Goal: Information Seeking & Learning: Learn about a topic

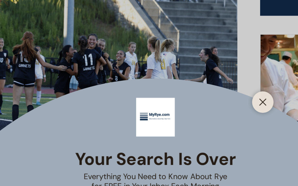
scroll to position [214, 0]
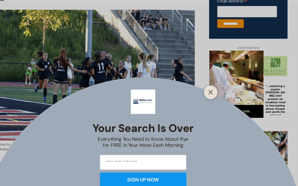
click at [210, 84] on icon "Close" at bounding box center [212, 86] width 5 height 5
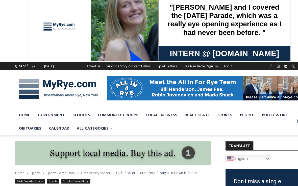
scroll to position [8, 0]
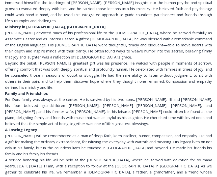
scroll to position [251, 0]
